Goal: Task Accomplishment & Management: Manage account settings

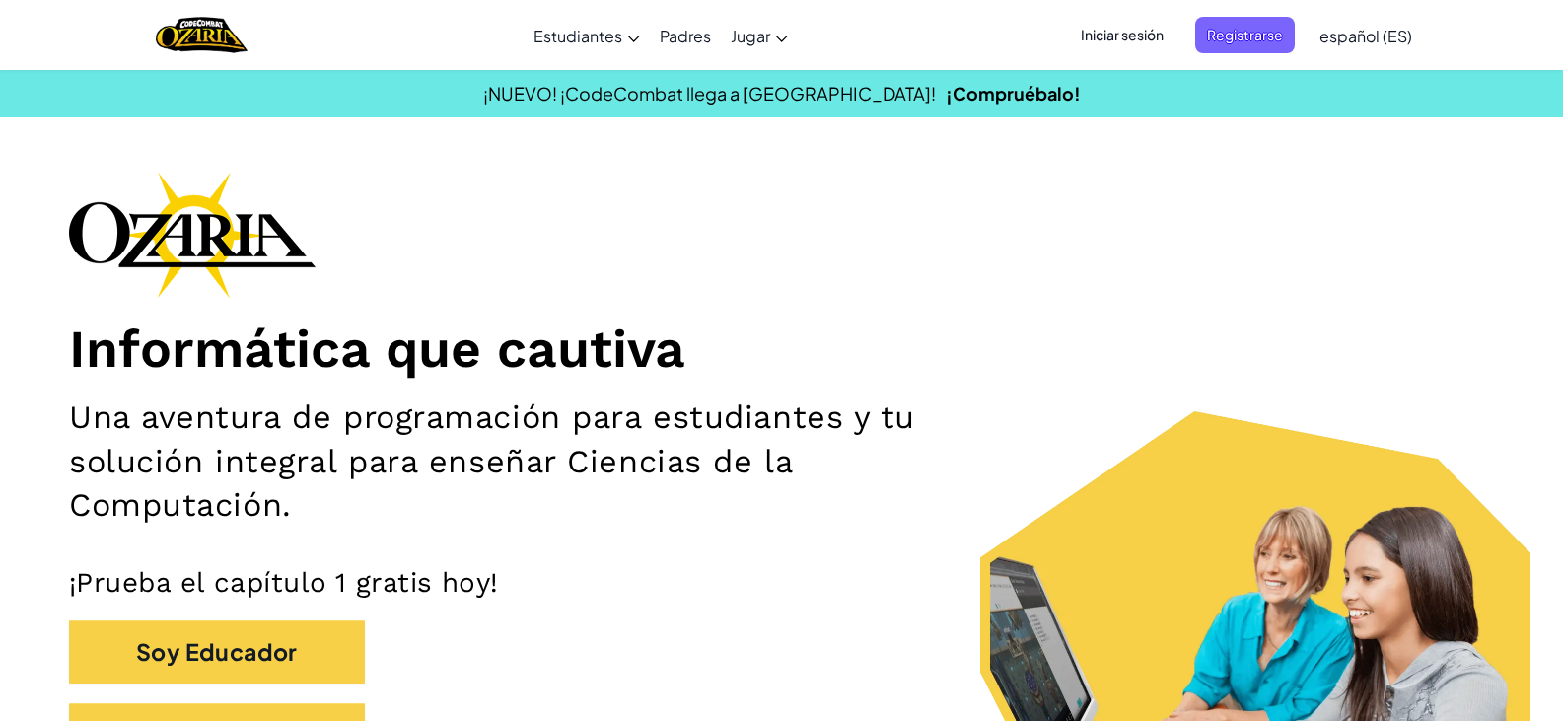
click at [1105, 49] on span "Iniciar sesión" at bounding box center [1122, 35] width 107 height 36
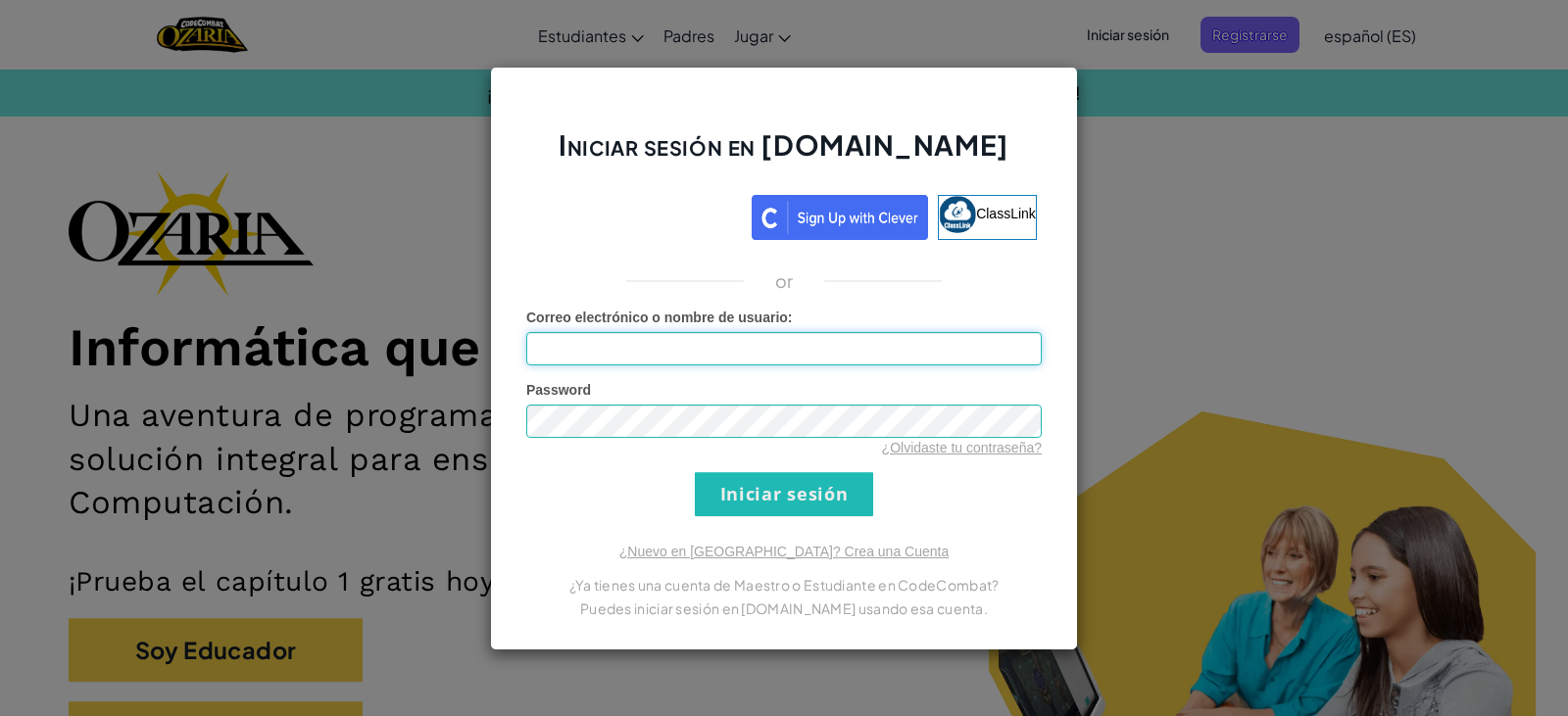
click at [625, 340] on input "Correo electrónico o nombre de usuario :" at bounding box center [784, 349] width 516 height 34
click at [774, 483] on input "Iniciar sesión" at bounding box center [783, 494] width 178 height 44
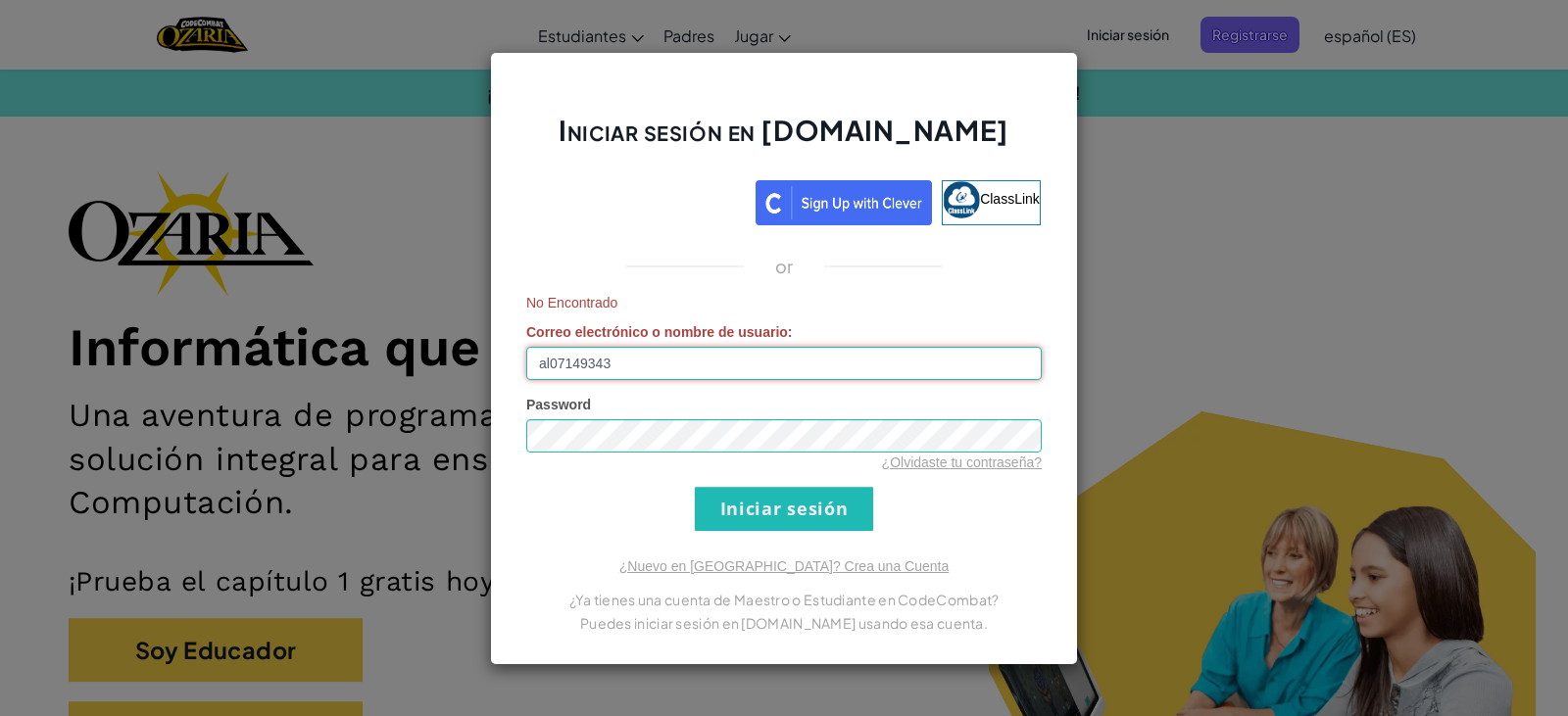
click at [681, 355] on input "al07149343" at bounding box center [784, 363] width 516 height 34
type input "[EMAIL_ADDRESS][DOMAIN_NAME]"
click at [793, 484] on form "No Encontrado Correo electrónico o nombre de usuario : [EMAIL_ADDRESS][DOMAIN_N…" at bounding box center [784, 412] width 516 height 238
click at [797, 502] on input "Iniciar sesión" at bounding box center [783, 508] width 178 height 44
